Goal: Navigation & Orientation: Find specific page/section

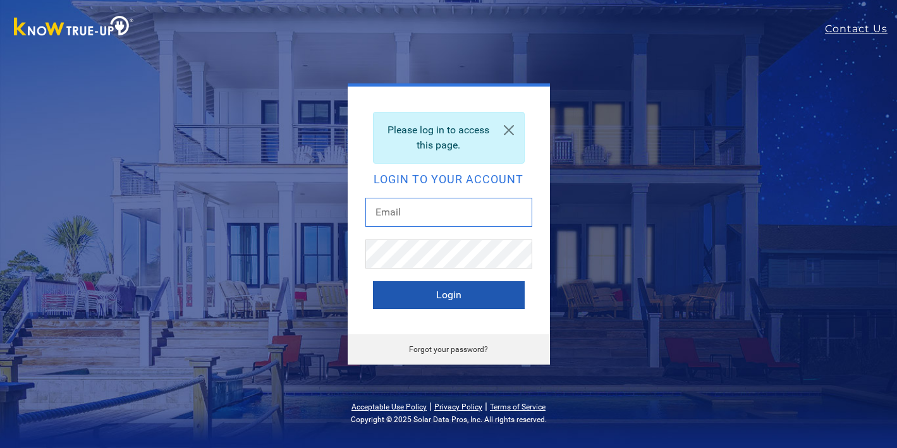
type input "figura16@mac.com"
click at [440, 303] on button "Login" at bounding box center [449, 295] width 152 height 28
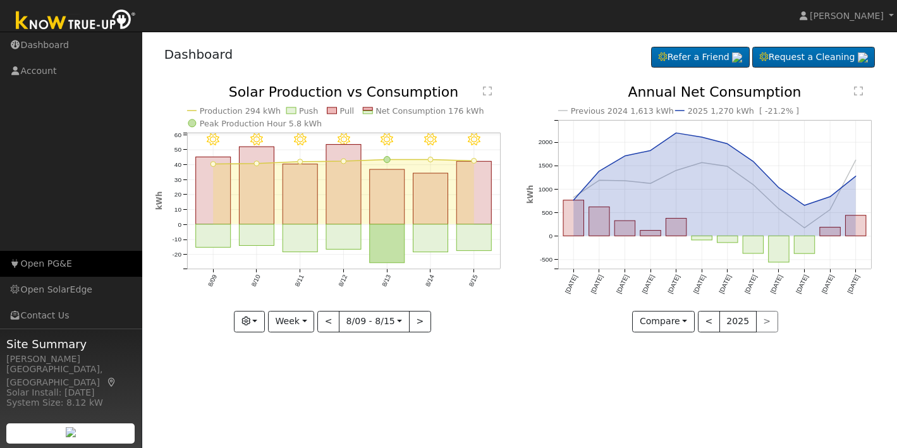
click at [46, 257] on link "Open PG&E" at bounding box center [71, 264] width 142 height 26
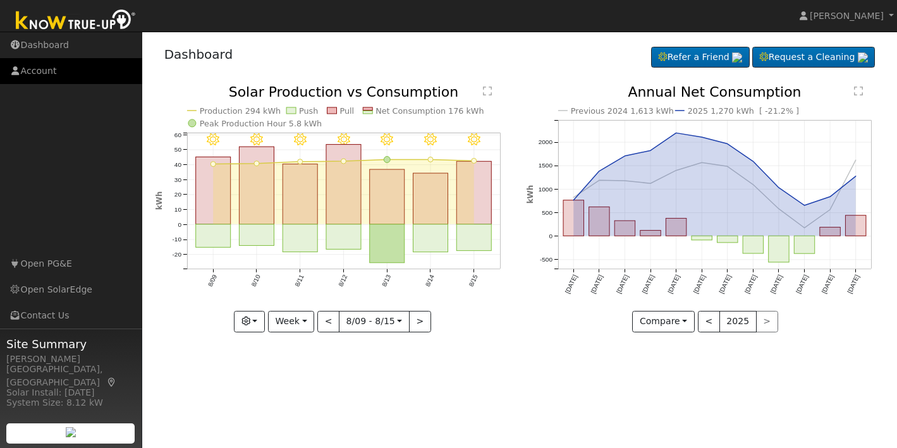
click at [40, 66] on link "Account" at bounding box center [71, 71] width 142 height 26
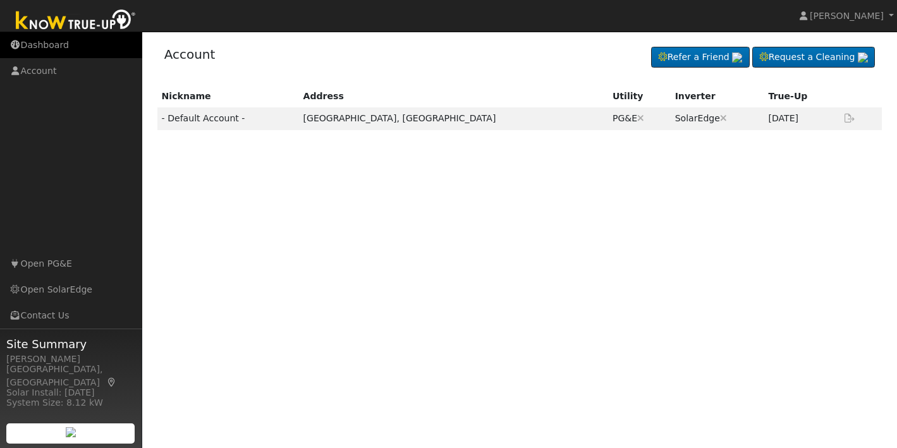
click at [46, 47] on link "Dashboard" at bounding box center [71, 45] width 142 height 26
